Goal: Task Accomplishment & Management: Complete application form

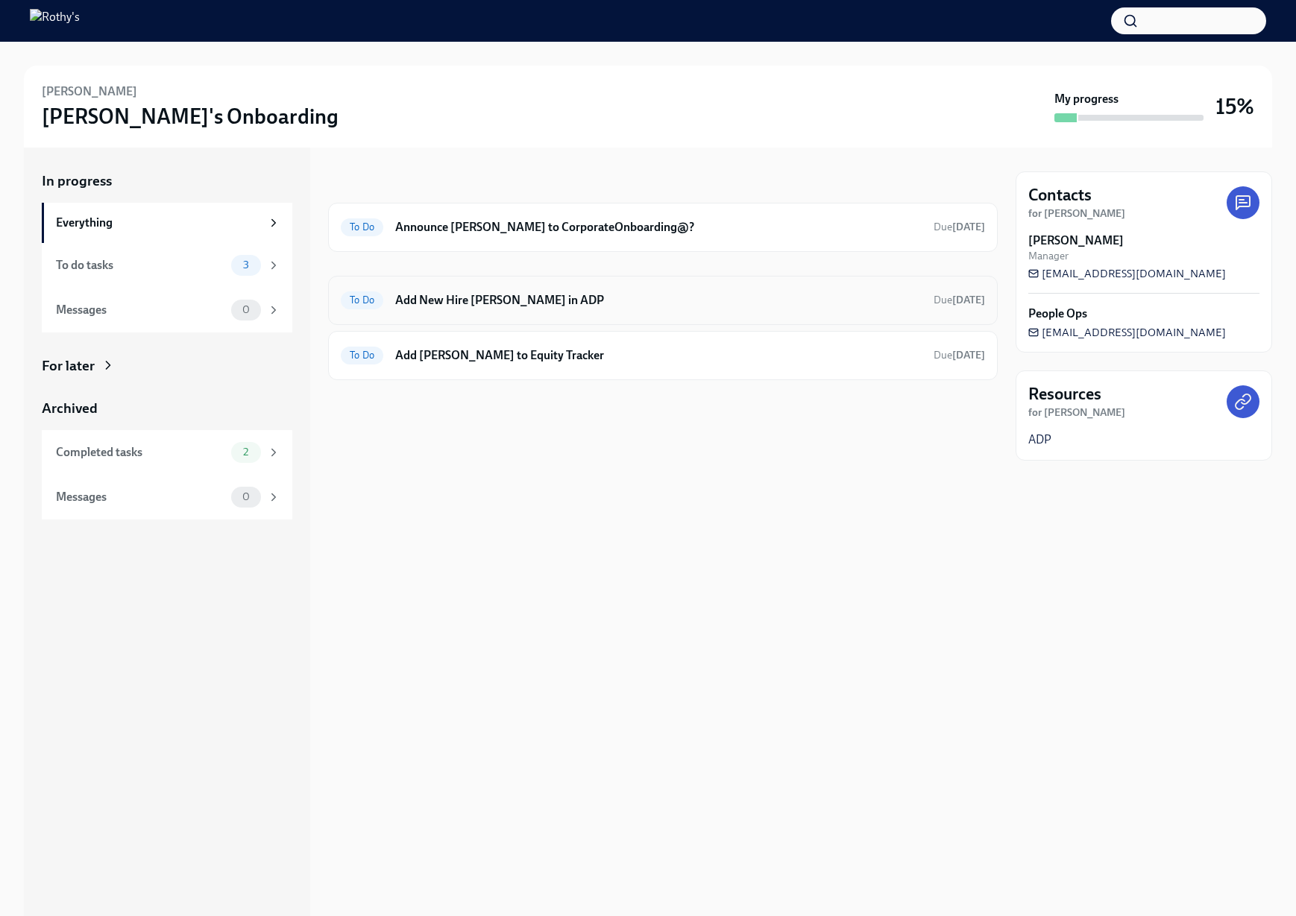
click at [547, 300] on h6 "Add New Hire [PERSON_NAME] in ADP" at bounding box center [658, 300] width 526 height 16
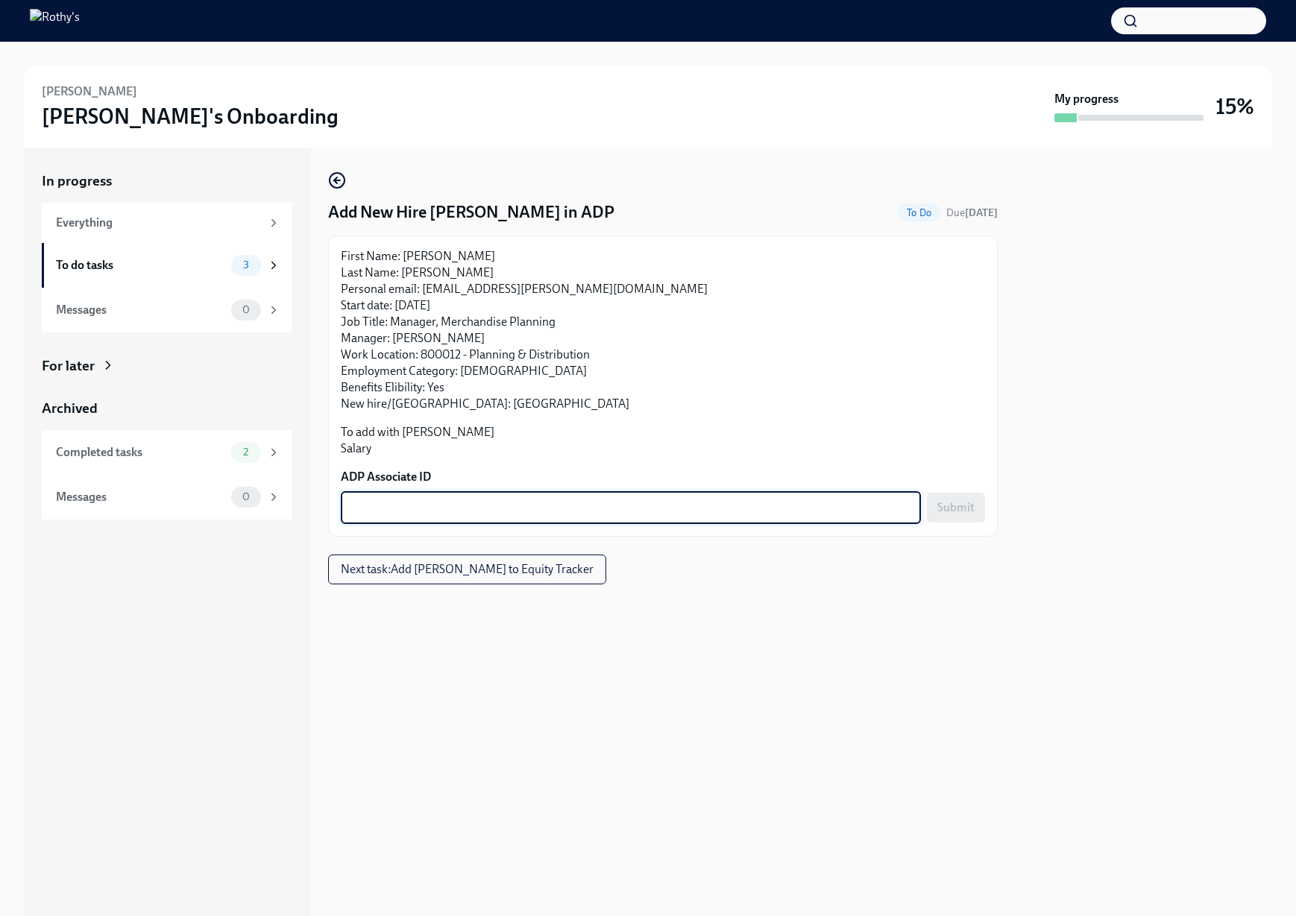
click at [788, 503] on textarea "ADP Associate ID" at bounding box center [631, 508] width 562 height 18
paste textarea "I8OAQERD3"
type textarea "I8OAQERD3"
click at [967, 508] on span "Submit" at bounding box center [955, 507] width 37 height 15
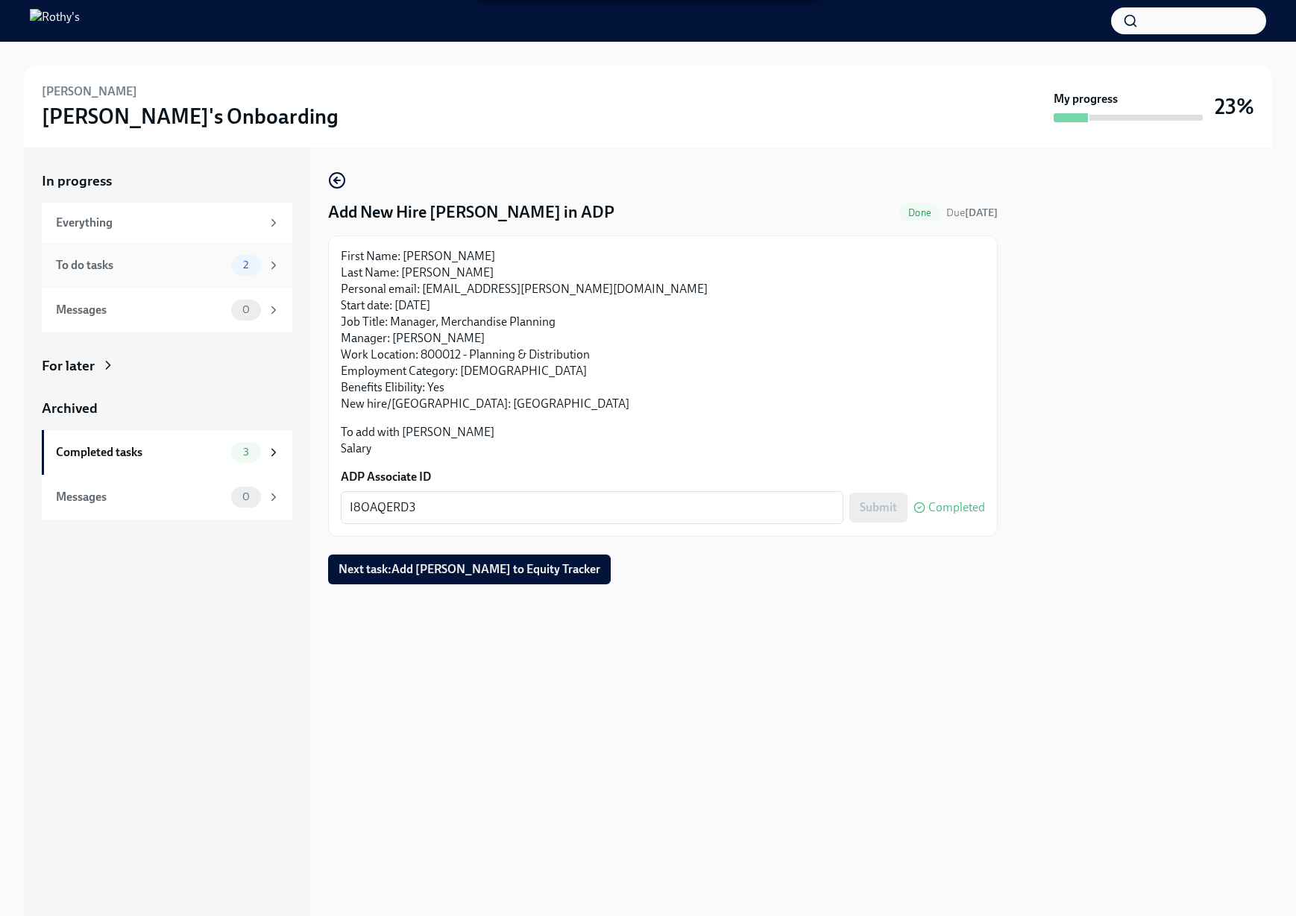
click at [189, 260] on div "To do tasks" at bounding box center [140, 265] width 169 height 16
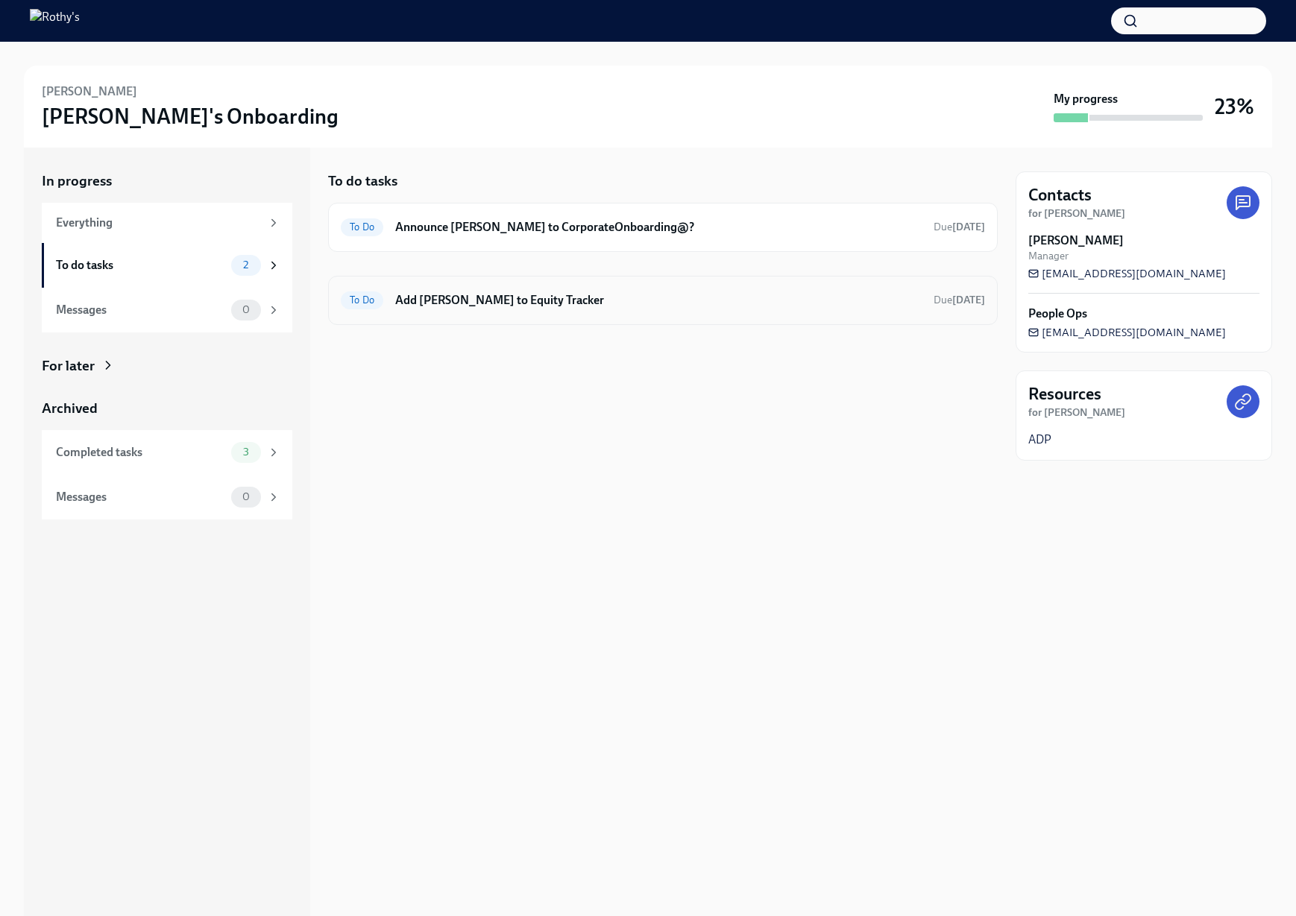
click at [471, 301] on h6 "Add [PERSON_NAME] to Equity Tracker" at bounding box center [658, 300] width 526 height 16
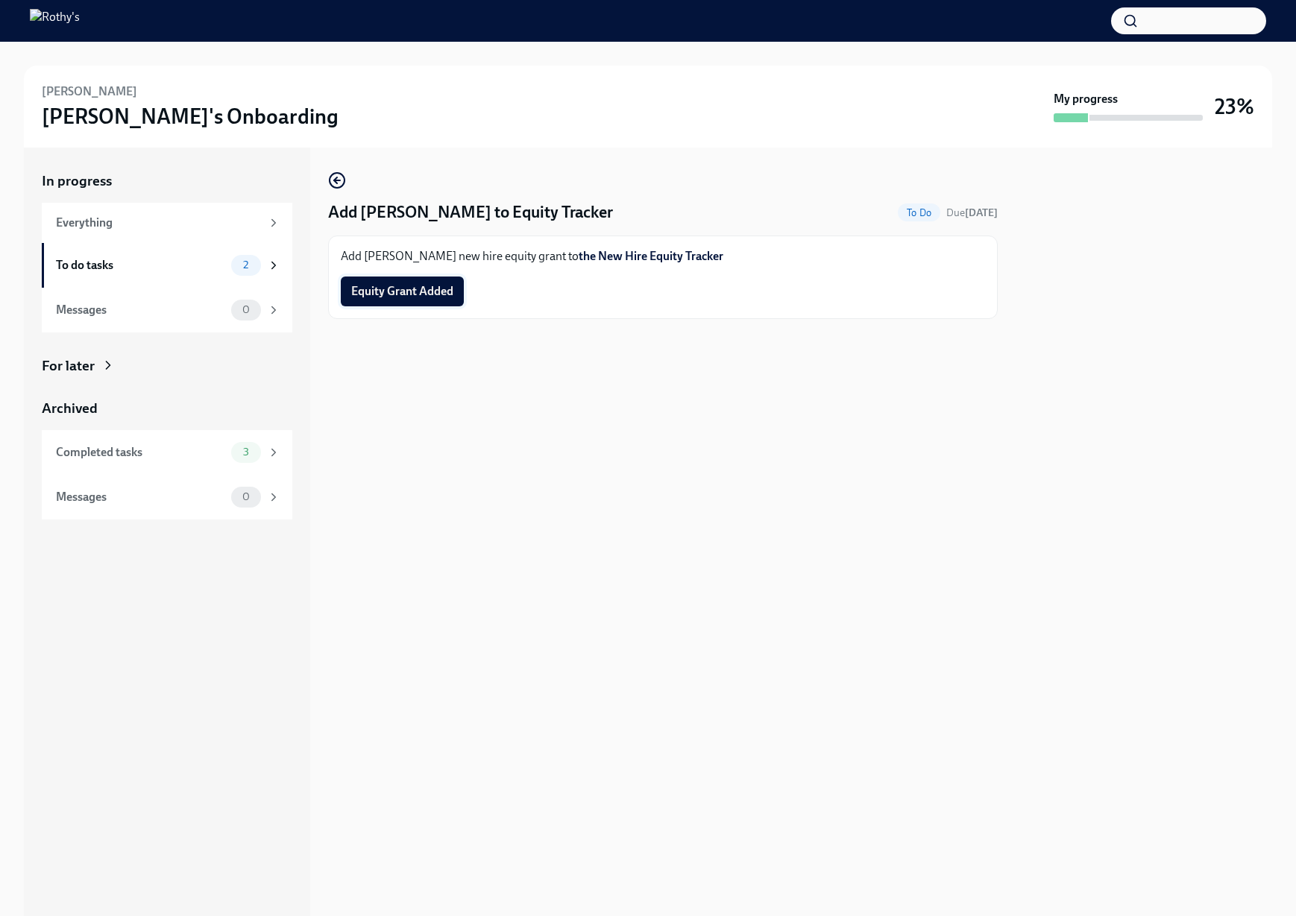
click at [419, 293] on span "Equity Grant Added" at bounding box center [402, 291] width 102 height 15
click at [618, 255] on link "the New Hire Equity Tracker" at bounding box center [651, 256] width 145 height 14
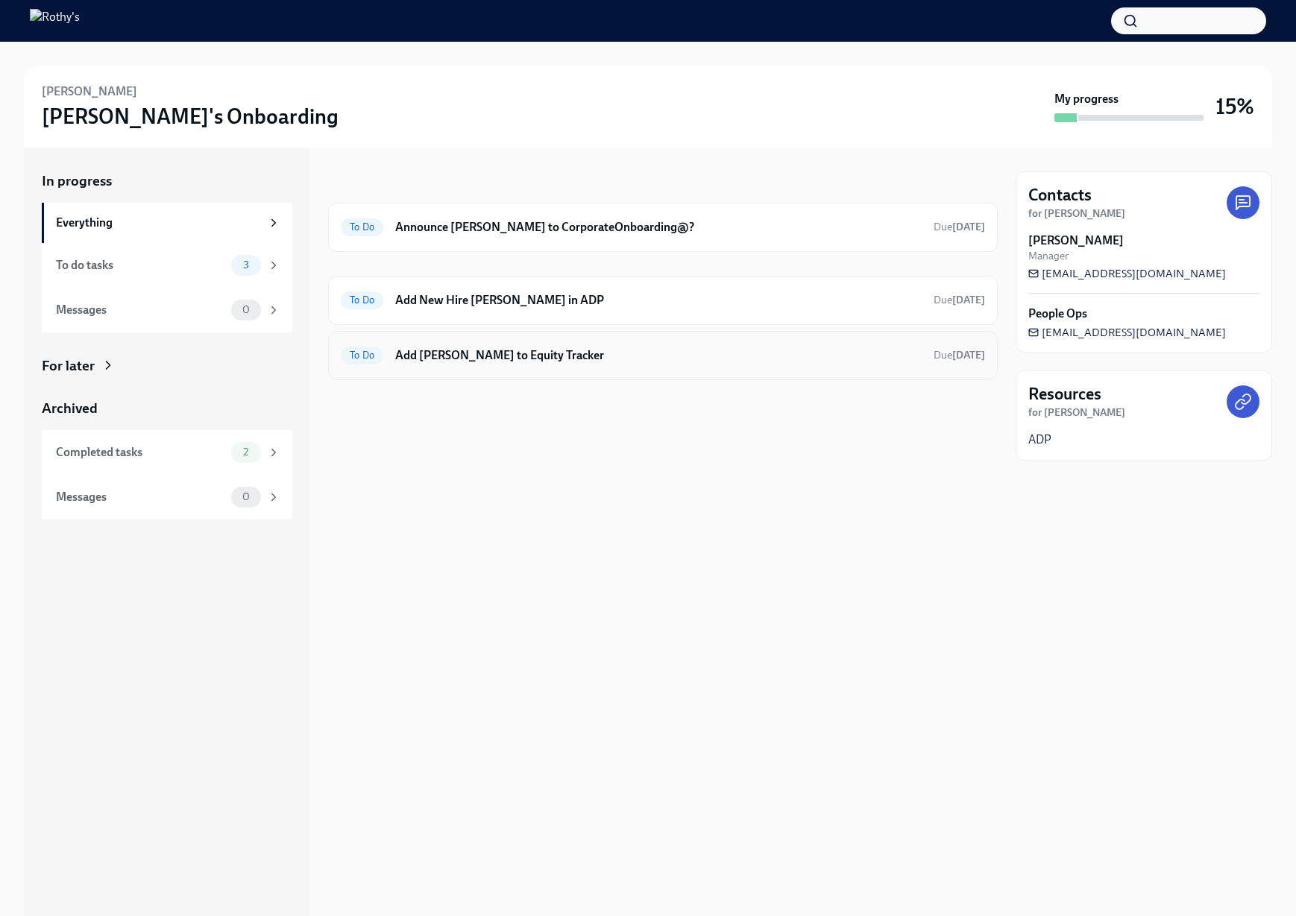
click at [462, 351] on h6 "Add Prajwal Omkar to Equity Tracker" at bounding box center [658, 355] width 526 height 16
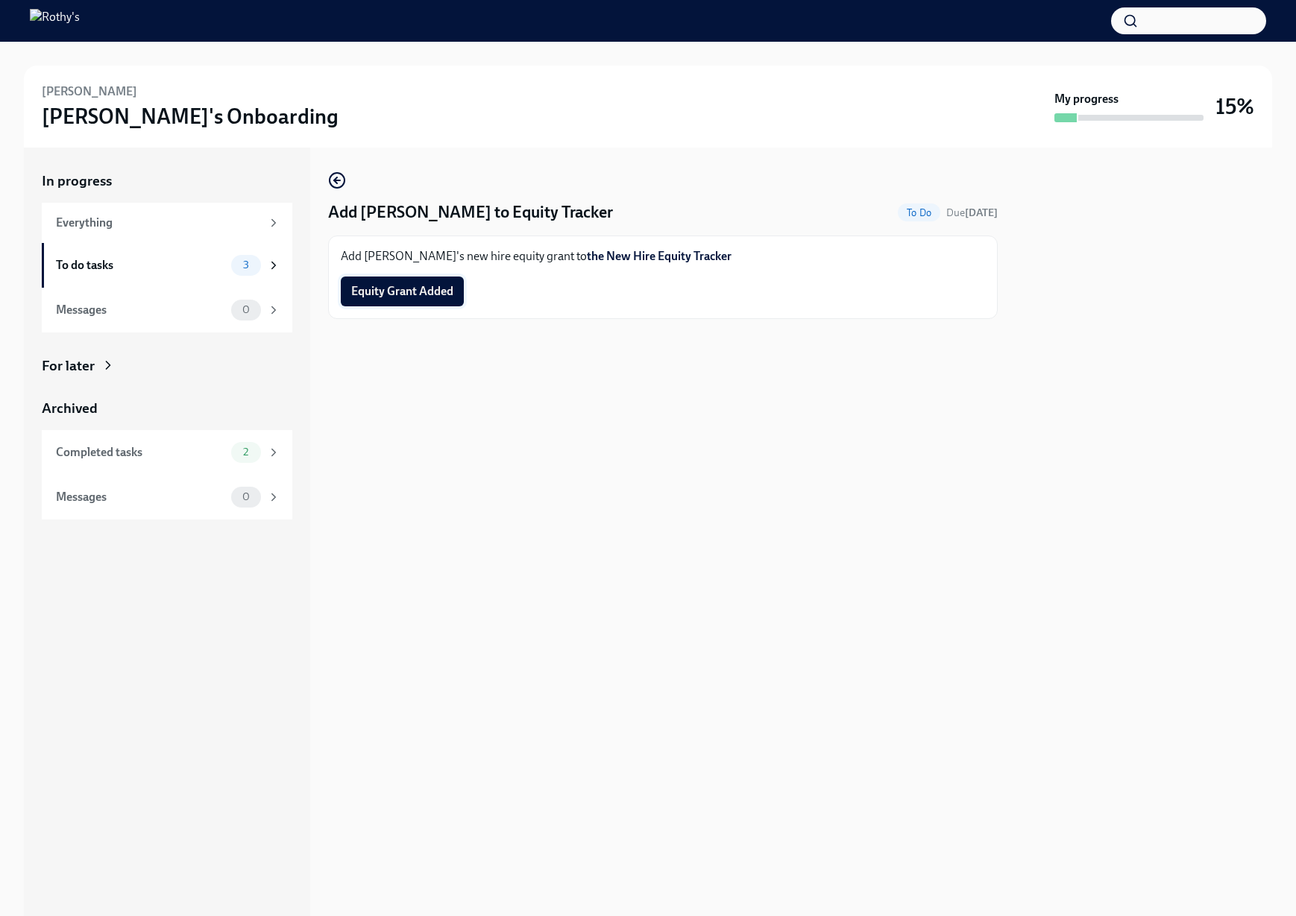
click at [435, 292] on span "Equity Grant Added" at bounding box center [402, 291] width 102 height 15
click at [163, 268] on div "To do tasks" at bounding box center [140, 265] width 169 height 16
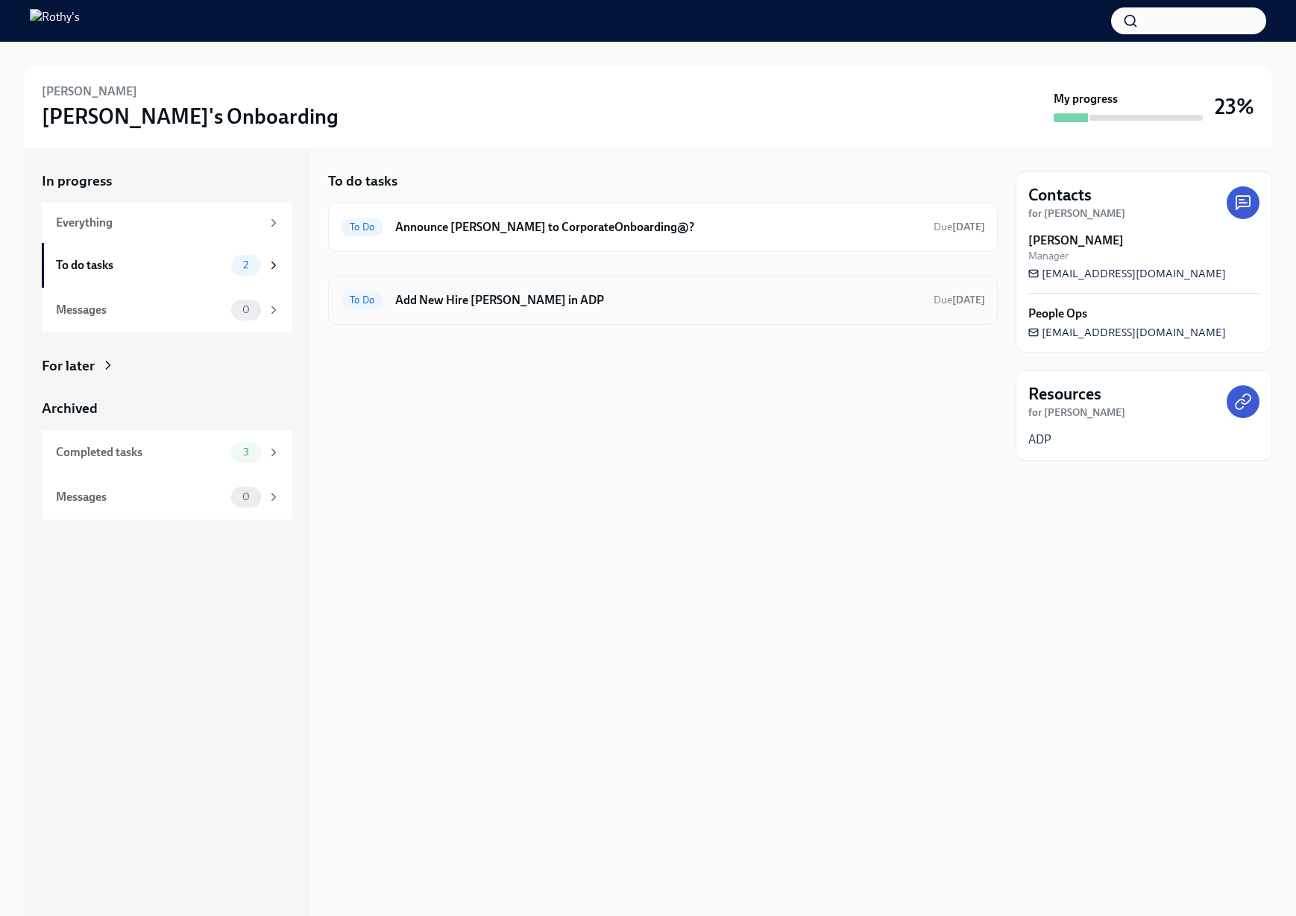
click at [444, 292] on h6 "Add New Hire Prajwal Omkar in ADP" at bounding box center [658, 300] width 526 height 16
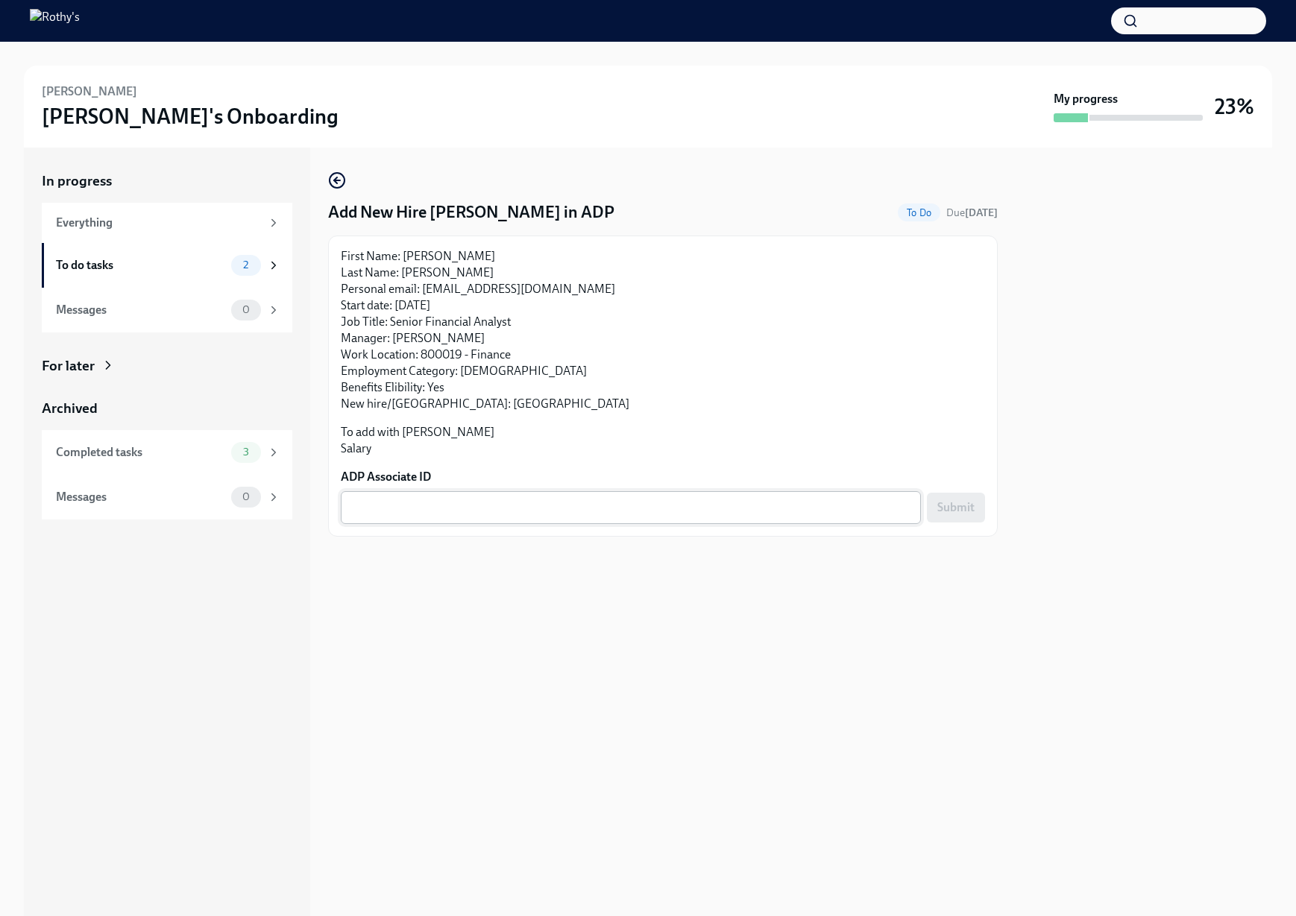
click at [453, 504] on textarea "ADP Associate ID" at bounding box center [631, 508] width 562 height 18
paste textarea "I13R6KEDD"
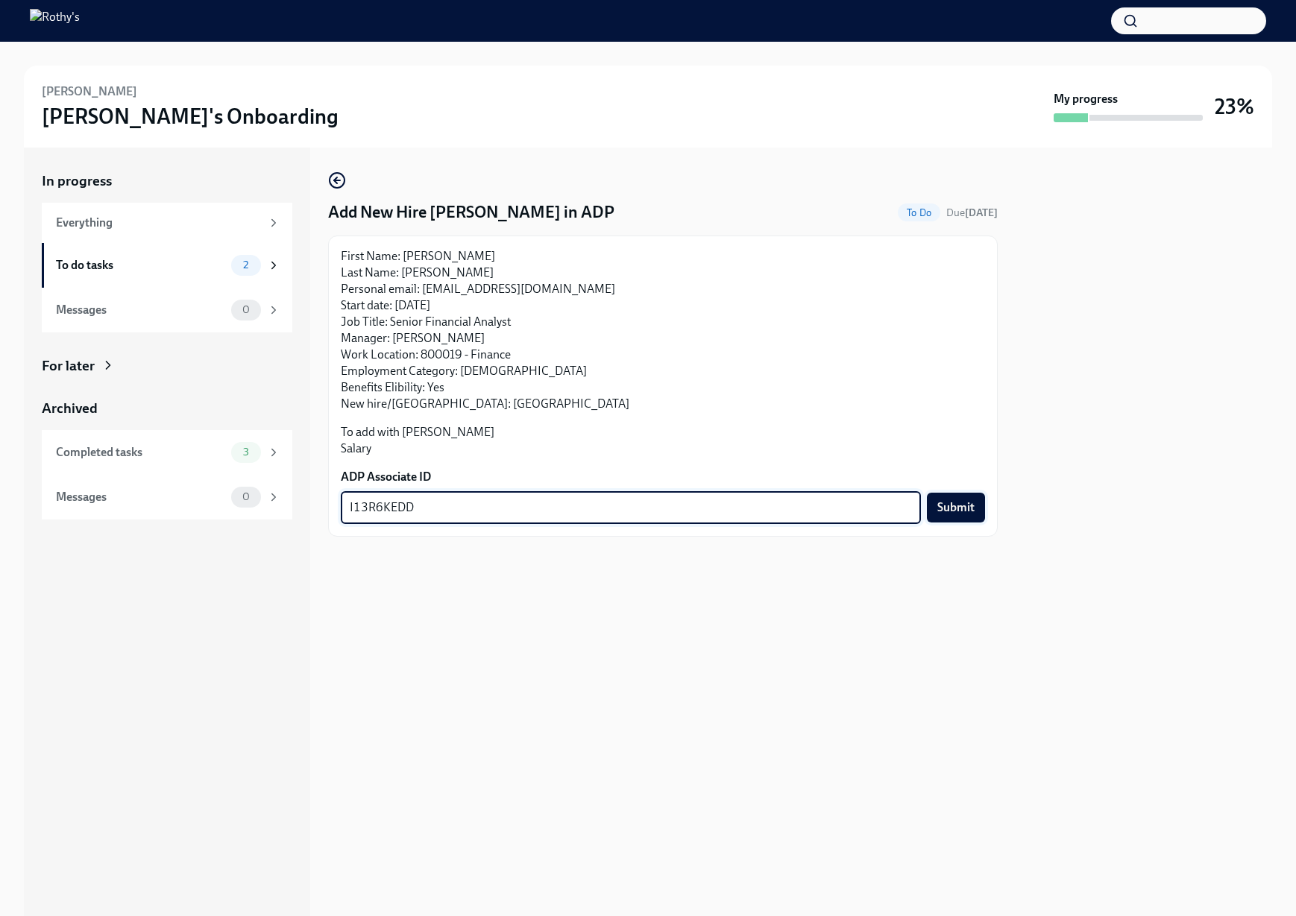
type textarea "I13R6KEDD"
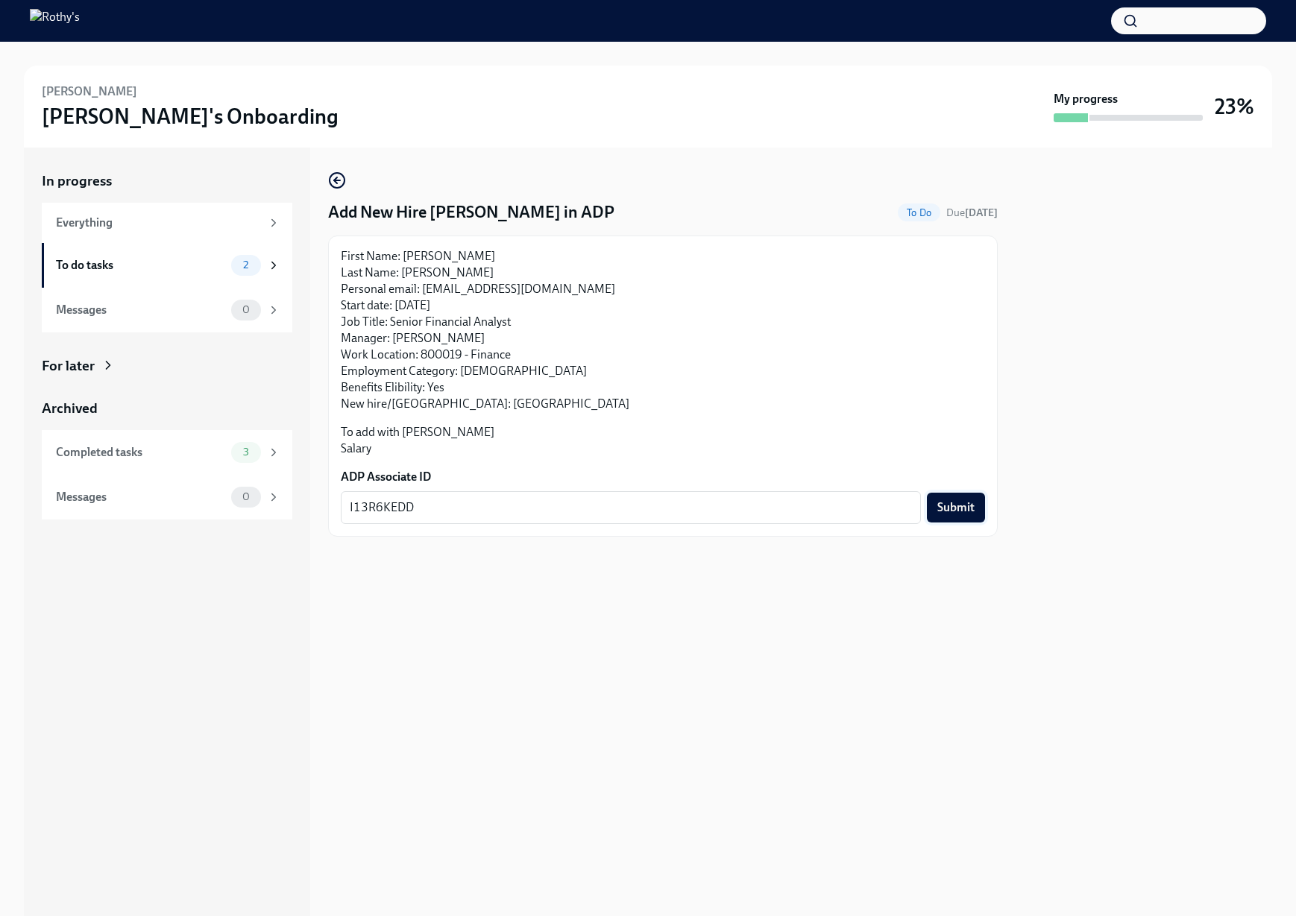
click at [965, 502] on span "Submit" at bounding box center [955, 507] width 37 height 15
click at [130, 257] on div "To do tasks" at bounding box center [140, 265] width 169 height 16
